Goal: Find specific page/section: Find specific page/section

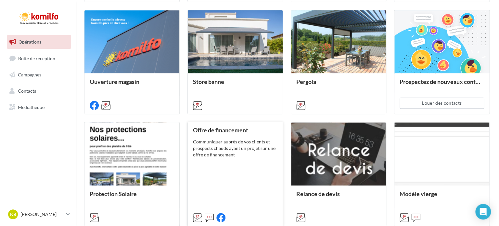
scroll to position [345, 0]
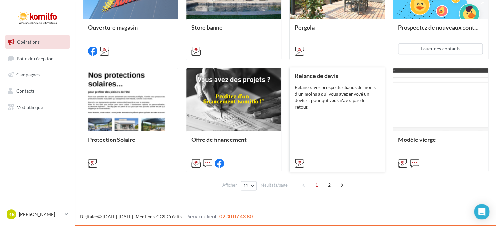
click at [329, 124] on div "Relance de devis Relancez vos prospects chauds de moins d'un moins à qui vous a…" at bounding box center [337, 118] width 84 height 93
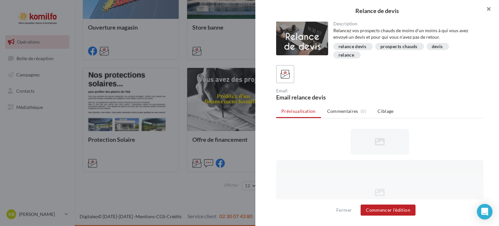
click at [487, 8] on button "button" at bounding box center [486, 9] width 26 height 19
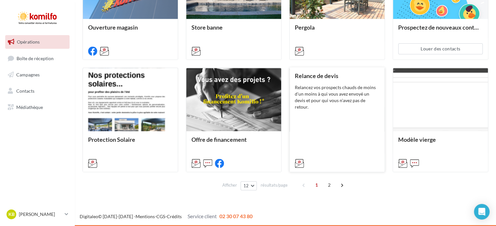
click at [353, 144] on div "Relance de devis Relancez vos prospects chauds de moins d'un moins à qui vous a…" at bounding box center [337, 118] width 84 height 93
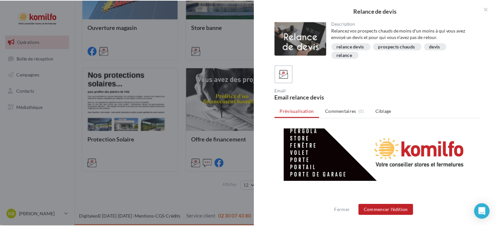
scroll to position [255, 0]
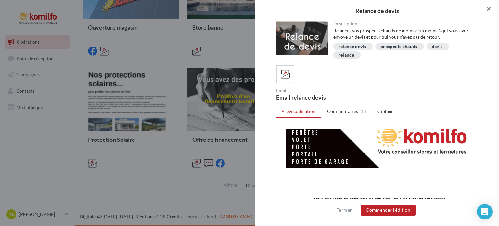
click at [488, 8] on button "button" at bounding box center [486, 9] width 26 height 19
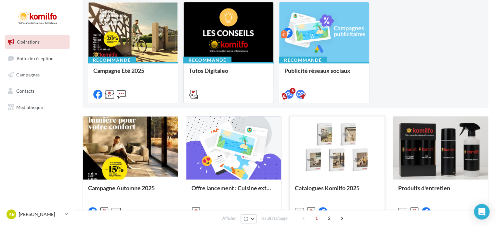
scroll to position [0, 0]
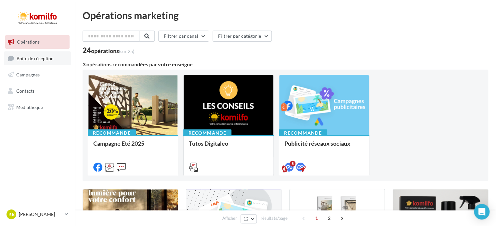
click at [39, 58] on span "Boîte de réception" at bounding box center [35, 58] width 37 height 6
